Goal: Task Accomplishment & Management: Manage account settings

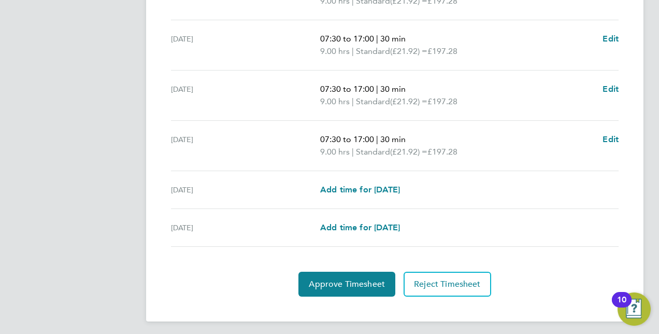
scroll to position [363, 0]
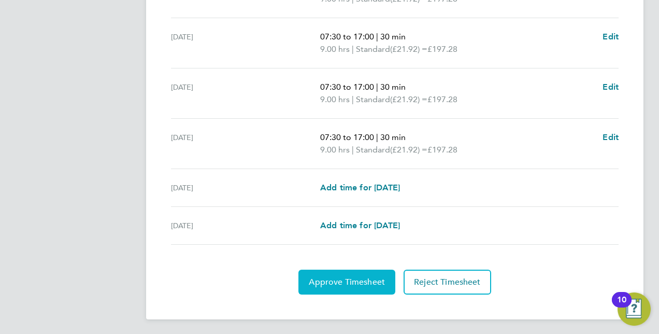
click at [356, 277] on span "Approve Timesheet" at bounding box center [347, 282] width 76 height 10
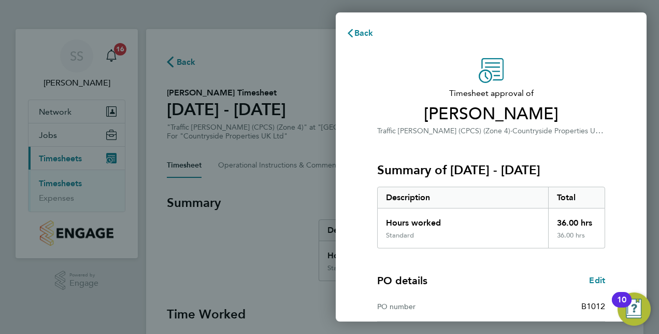
click at [600, 188] on div "Total" at bounding box center [576, 197] width 57 height 21
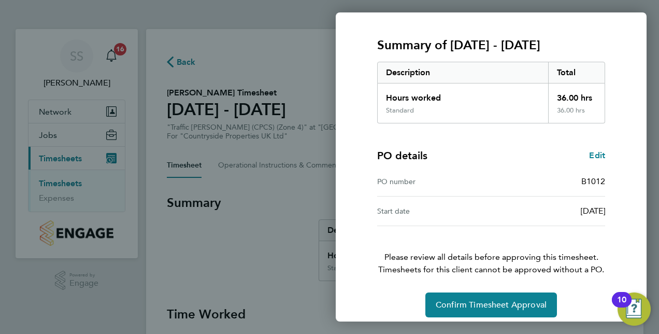
scroll to position [132, 0]
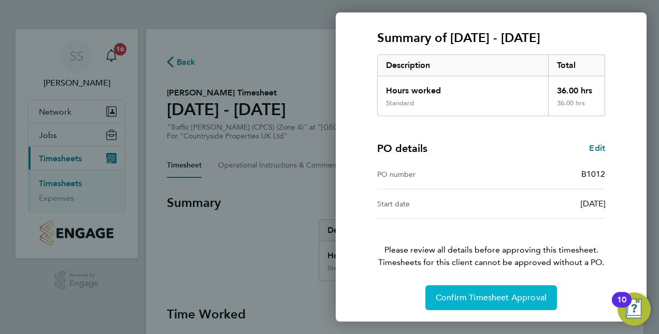
click at [494, 301] on span "Confirm Timesheet Approval" at bounding box center [491, 297] width 111 height 10
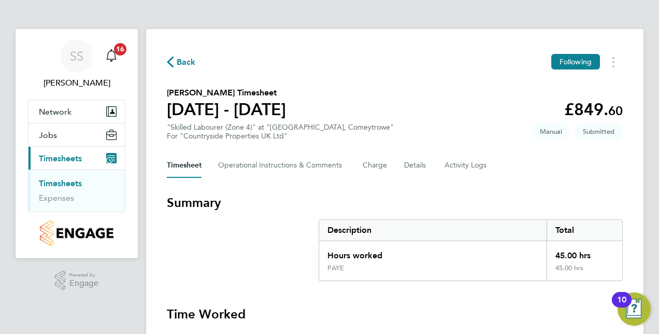
click at [560, 168] on div "Timesheet Operational Instructions & Comments Charge Details Activity Logs" at bounding box center [395, 165] width 456 height 25
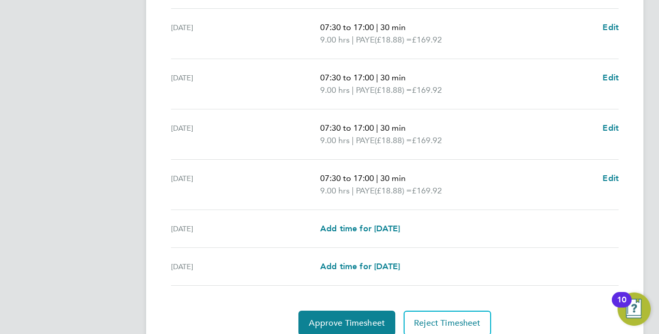
scroll to position [373, 0]
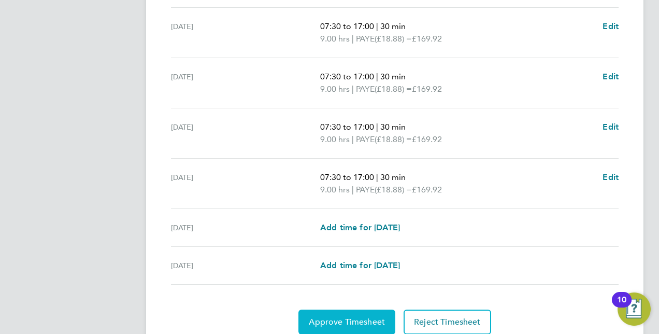
click at [364, 313] on button "Approve Timesheet" at bounding box center [346, 321] width 97 height 25
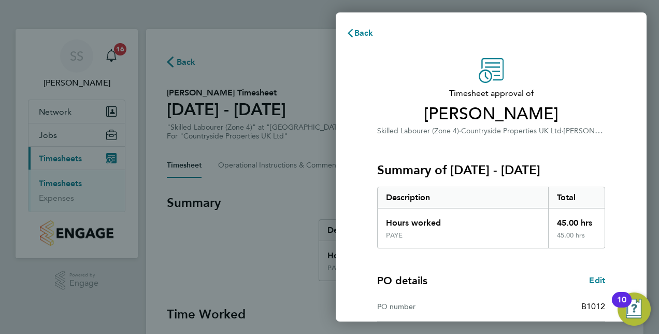
click at [628, 149] on div "Timesheet approval of Simon Henry Skilled Labourer (Zone 4) · Countryside Prope…" at bounding box center [491, 250] width 311 height 409
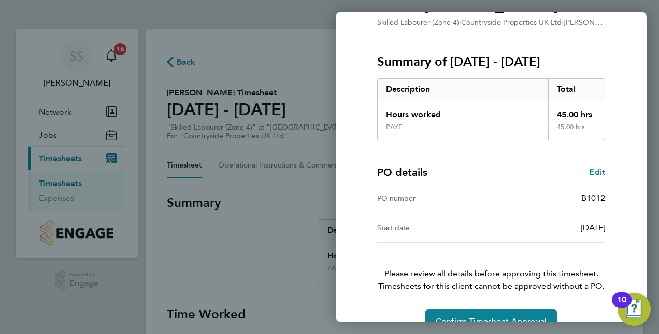
scroll to position [132, 0]
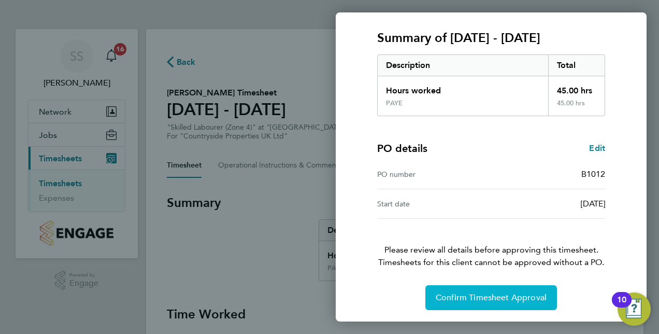
click at [475, 296] on span "Confirm Timesheet Approval" at bounding box center [491, 297] width 111 height 10
